Goal: Information Seeking & Learning: Check status

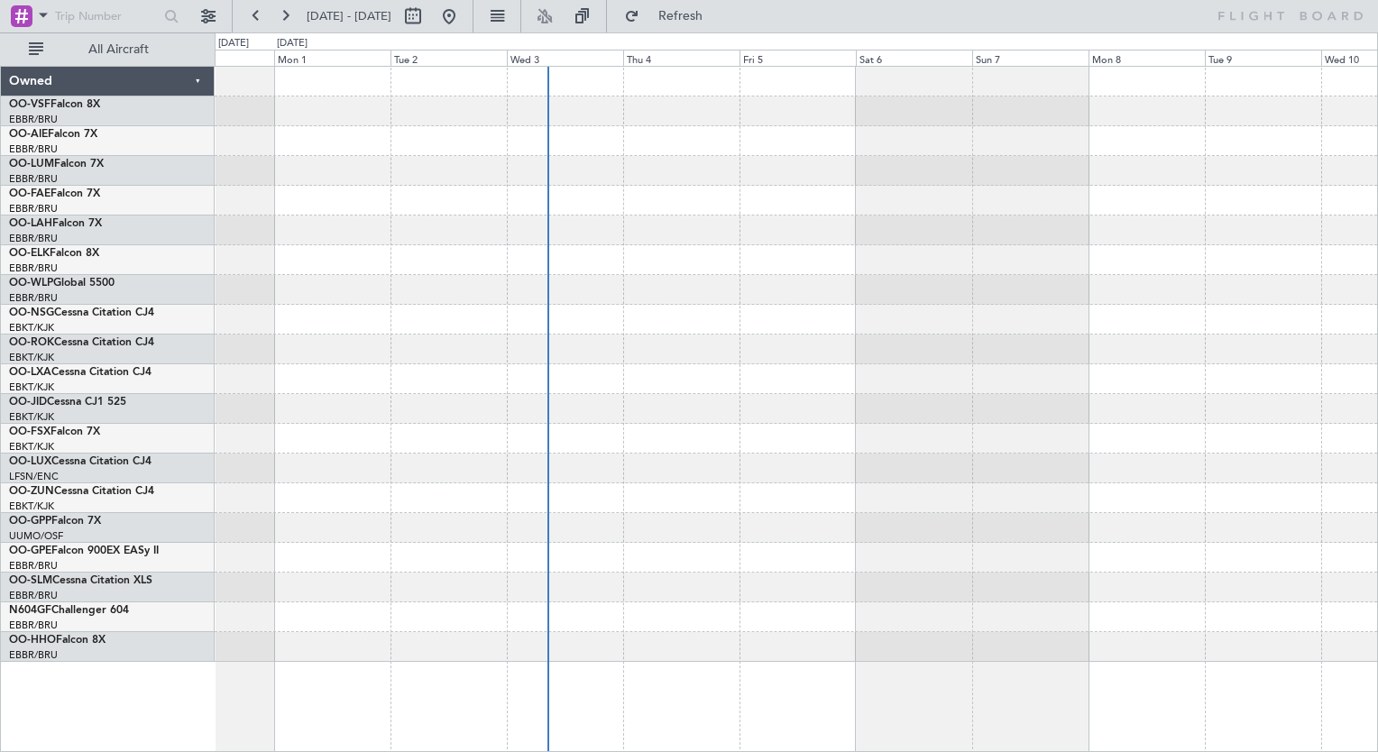
click at [757, 326] on div at bounding box center [796, 320] width 1162 height 30
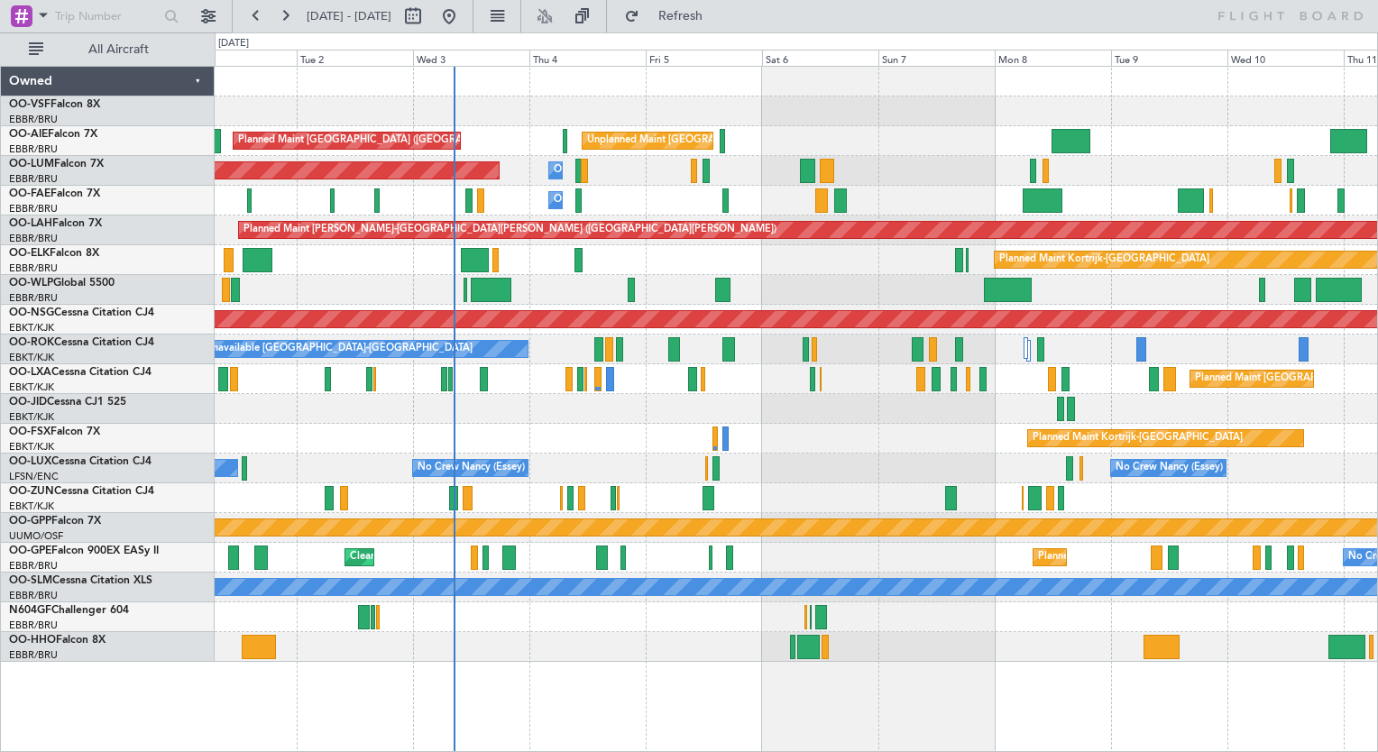
click at [815, 196] on div at bounding box center [821, 200] width 13 height 24
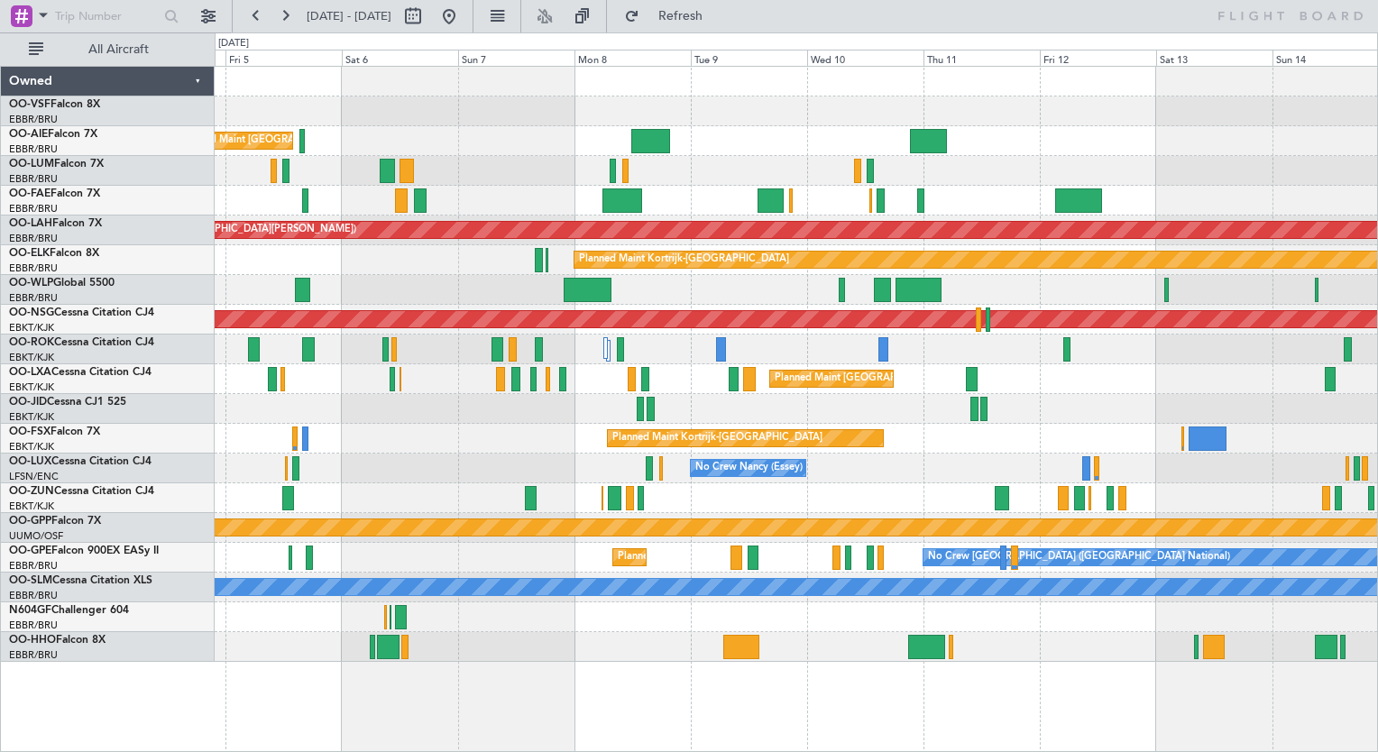
click at [935, 175] on div "Unplanned Maint [GEOGRAPHIC_DATA] ([GEOGRAPHIC_DATA] National) Planned Maint [G…" at bounding box center [796, 364] width 1162 height 595
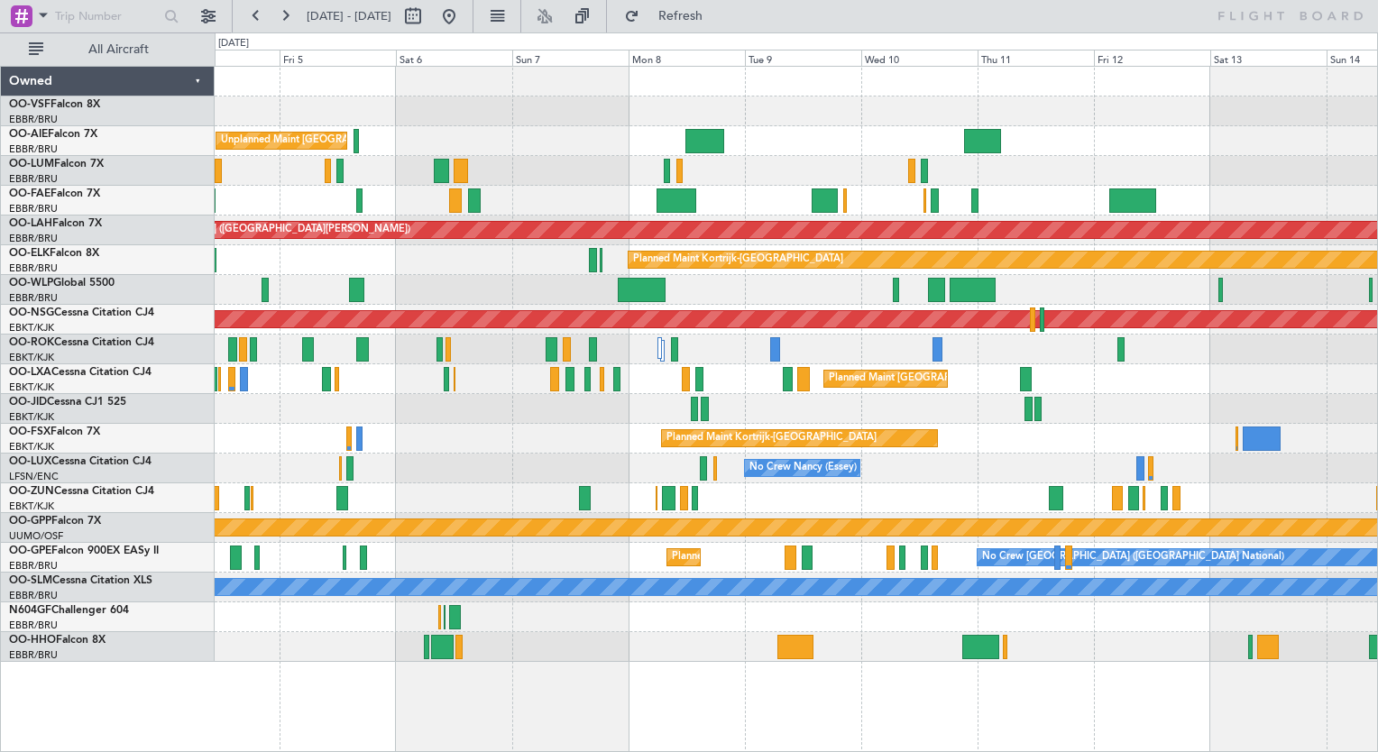
click at [631, 178] on div "Owner Melsbroek Air Base Planned Maint [GEOGRAPHIC_DATA] ([GEOGRAPHIC_DATA])" at bounding box center [796, 171] width 1162 height 30
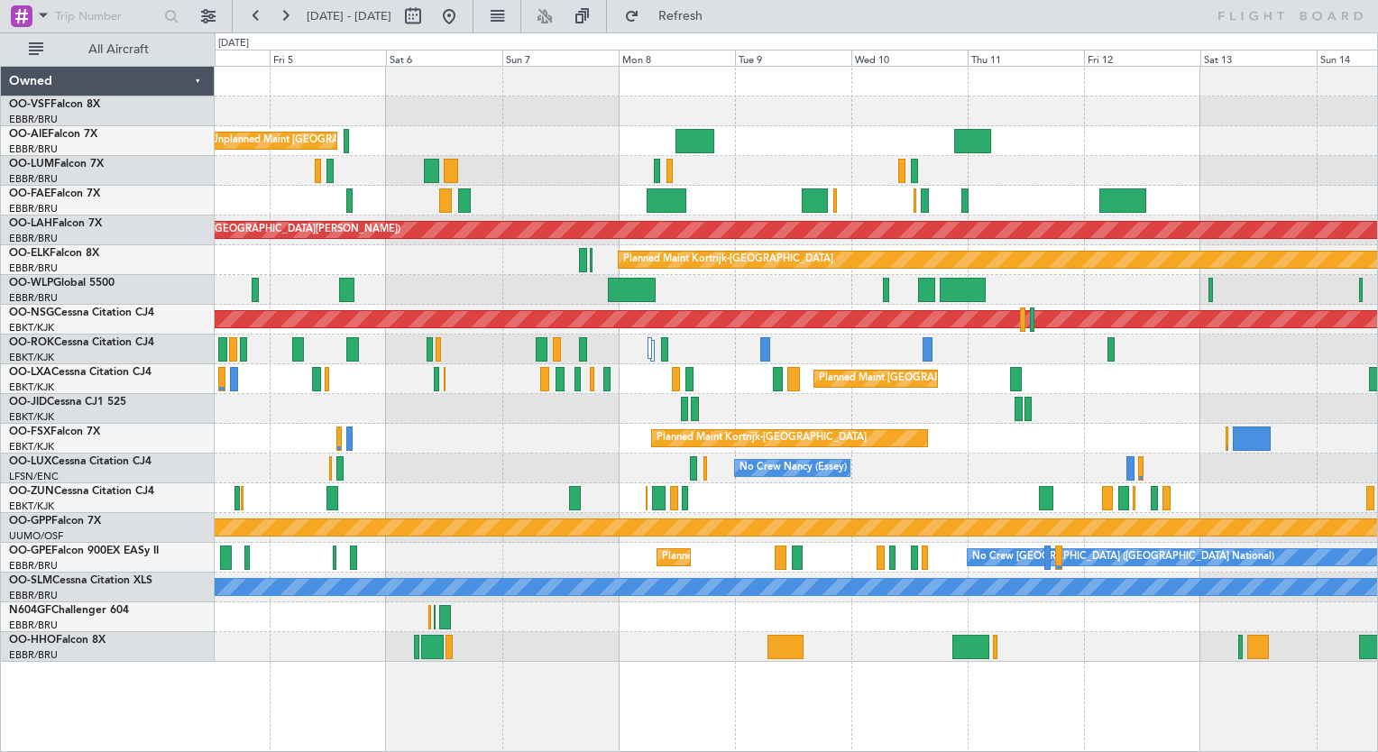
click at [682, 203] on div "Owner Melsbroek Air Base" at bounding box center [796, 201] width 1162 height 30
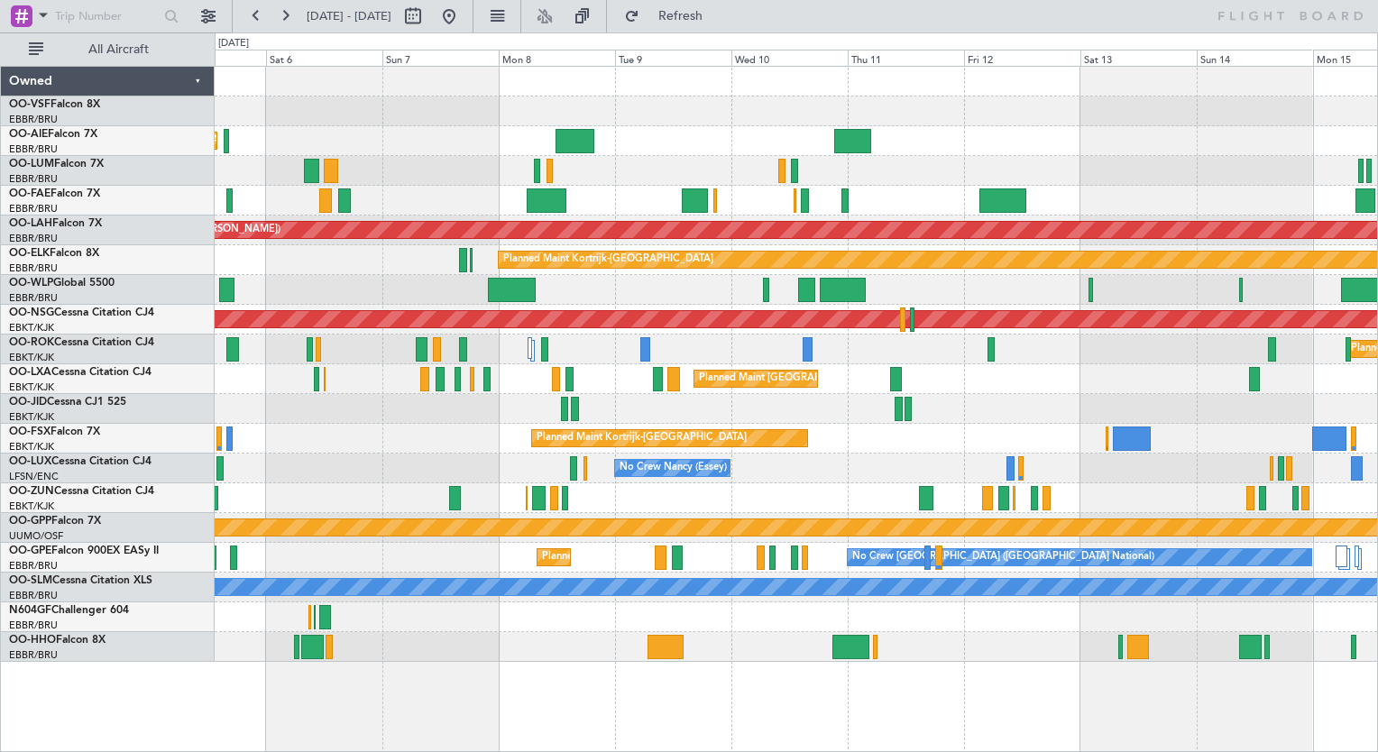
click at [494, 163] on div "Owner Melsbroek Air Base Planned Maint [GEOGRAPHIC_DATA] ([GEOGRAPHIC_DATA])" at bounding box center [796, 171] width 1162 height 30
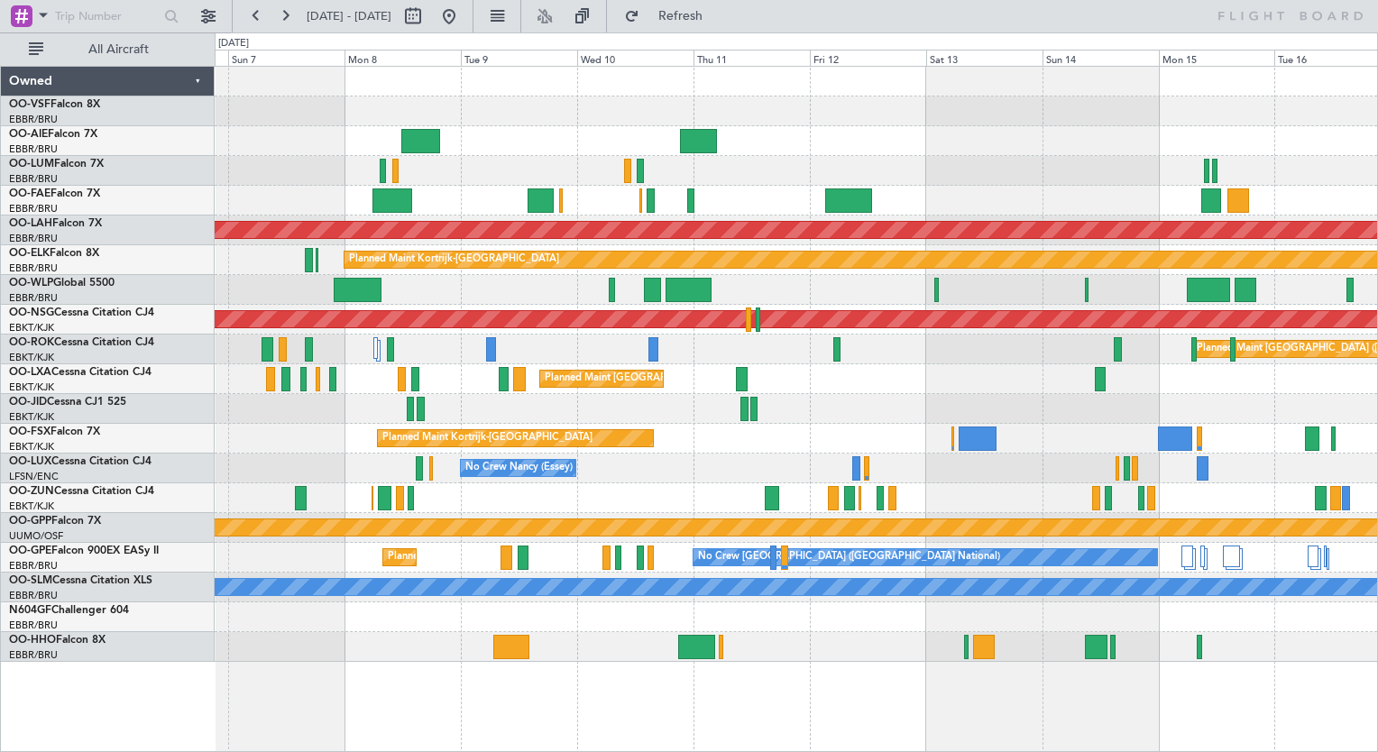
click at [529, 138] on div "Unplanned Maint [GEOGRAPHIC_DATA] ([GEOGRAPHIC_DATA] National) Planned [GEOGRAP…" at bounding box center [796, 364] width 1162 height 595
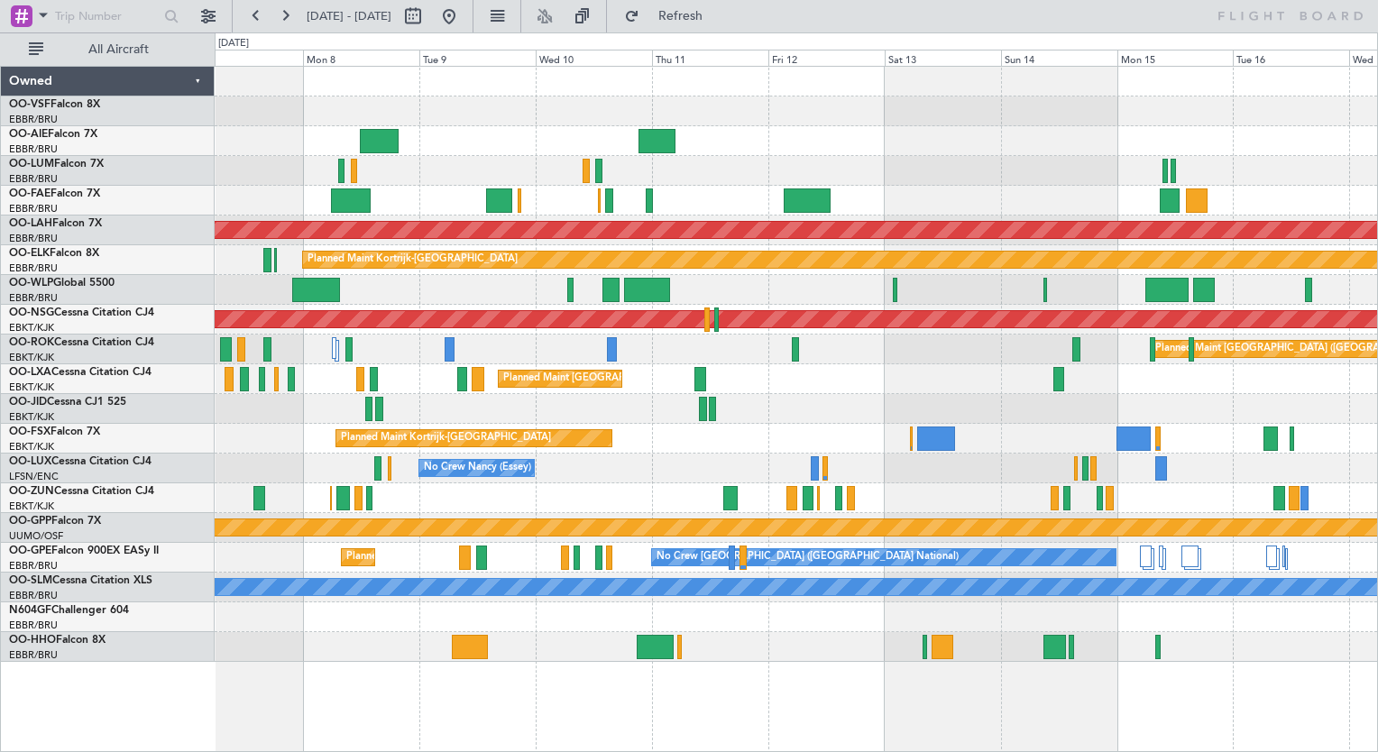
click at [492, 157] on div "Unplanned Maint [GEOGRAPHIC_DATA] ([GEOGRAPHIC_DATA] National) Planned [GEOGRAP…" at bounding box center [796, 364] width 1162 height 595
click at [492, 157] on div at bounding box center [796, 171] width 1162 height 30
click at [508, 184] on div "Unplanned Maint [GEOGRAPHIC_DATA] ([GEOGRAPHIC_DATA] National) Planned [GEOGRAP…" at bounding box center [796, 364] width 1162 height 595
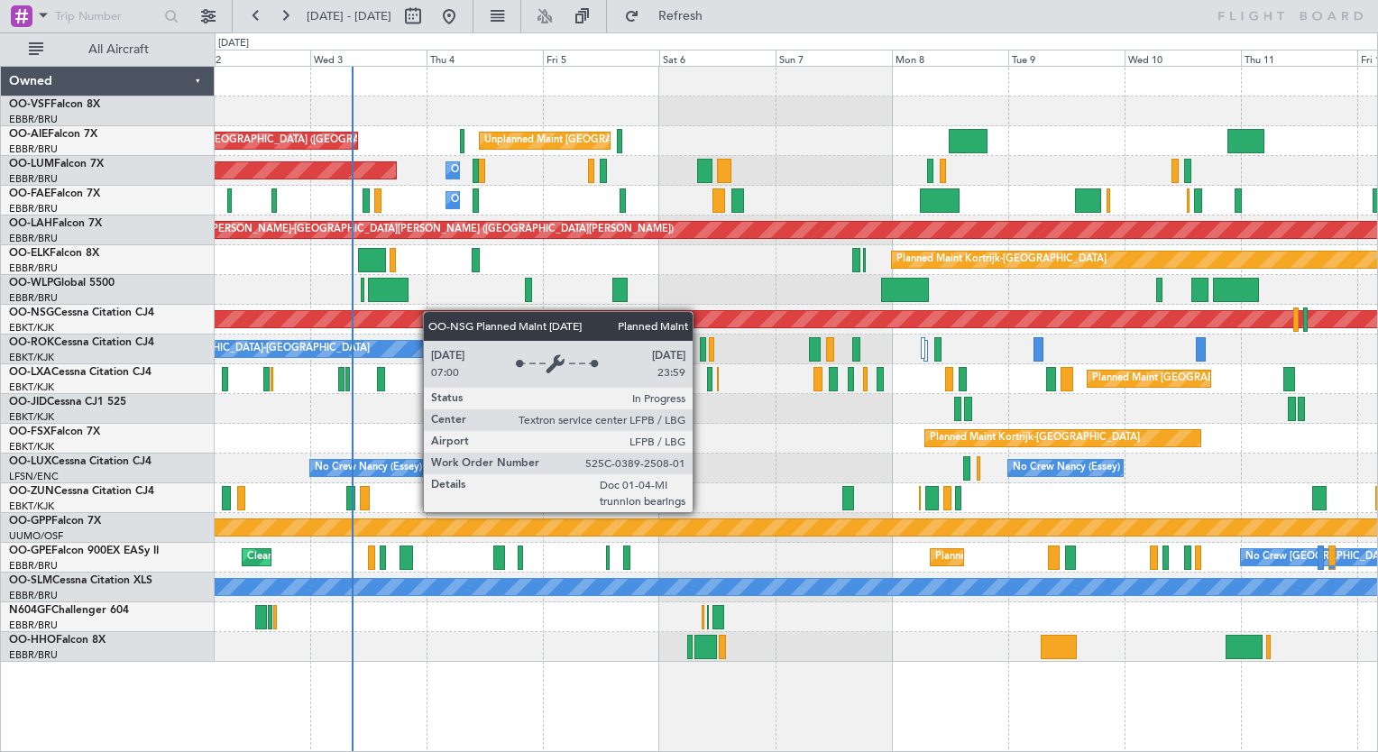
click at [916, 319] on div "Unplanned Maint [GEOGRAPHIC_DATA] ([GEOGRAPHIC_DATA] National) Planned Maint [G…" at bounding box center [796, 364] width 1162 height 595
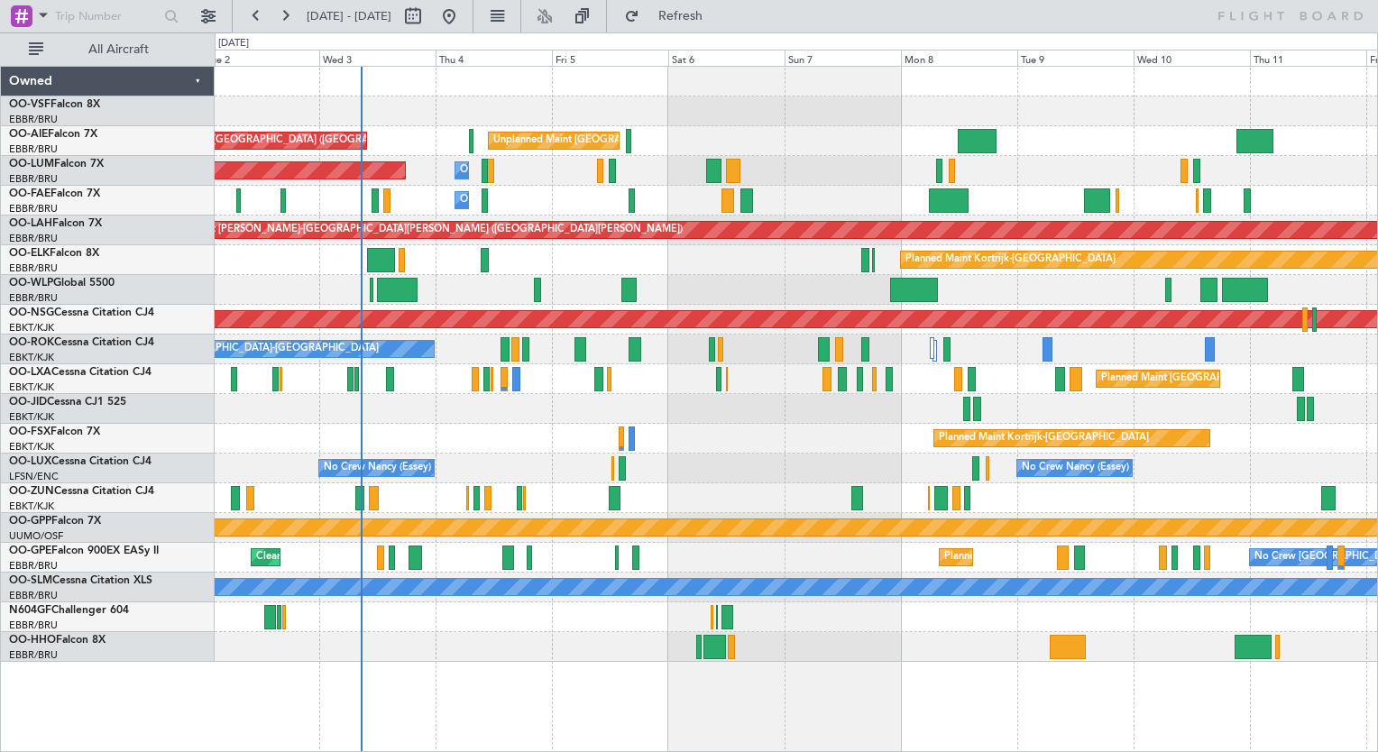
click at [855, 425] on div "Planned Maint Kortrijk-[GEOGRAPHIC_DATA]" at bounding box center [796, 439] width 1162 height 30
